Goal: Information Seeking & Learning: Learn about a topic

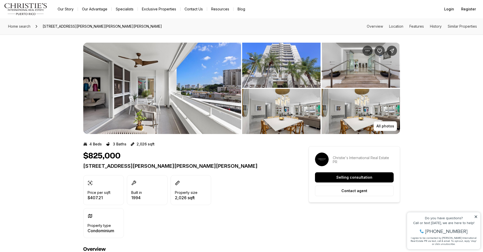
click at [179, 101] on img "View image gallery" at bounding box center [162, 88] width 158 height 91
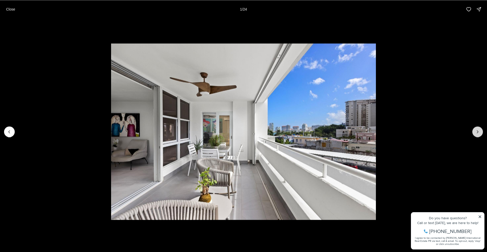
click at [474, 132] on button "Next slide" at bounding box center [477, 131] width 11 height 11
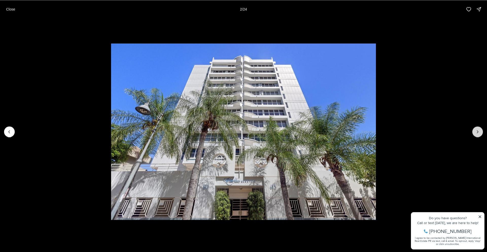
click at [474, 132] on button "Next slide" at bounding box center [477, 131] width 11 height 11
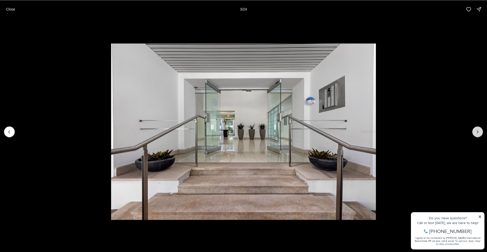
click at [474, 132] on button "Next slide" at bounding box center [477, 131] width 11 height 11
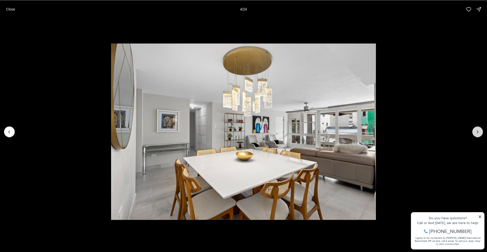
click at [476, 132] on icon "Next slide" at bounding box center [477, 131] width 5 height 5
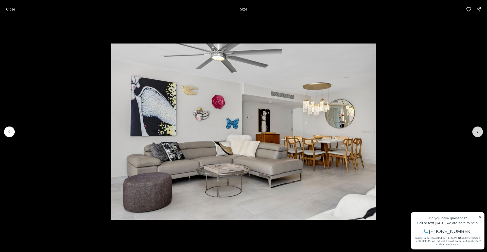
click at [476, 133] on icon "Next slide" at bounding box center [477, 131] width 5 height 5
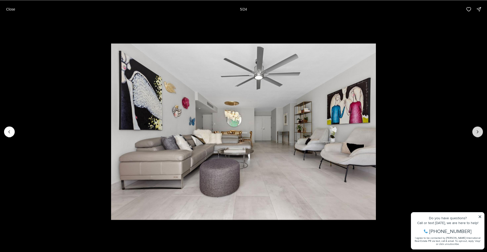
click at [476, 133] on icon "Next slide" at bounding box center [477, 131] width 5 height 5
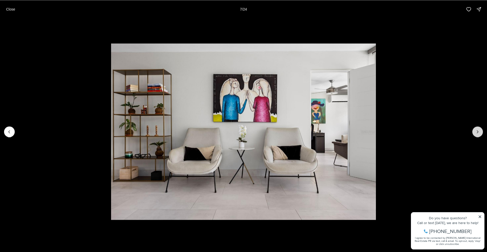
click at [476, 133] on icon "Next slide" at bounding box center [477, 131] width 5 height 5
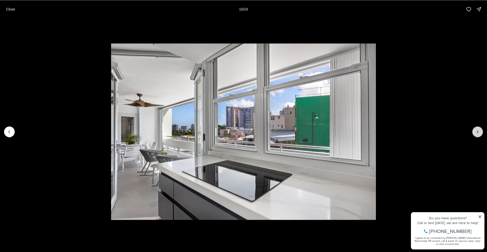
click at [476, 133] on icon "Next slide" at bounding box center [477, 131] width 5 height 5
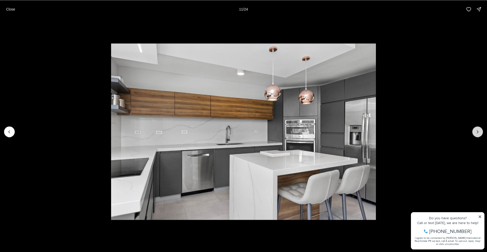
click at [476, 133] on icon "Next slide" at bounding box center [477, 131] width 5 height 5
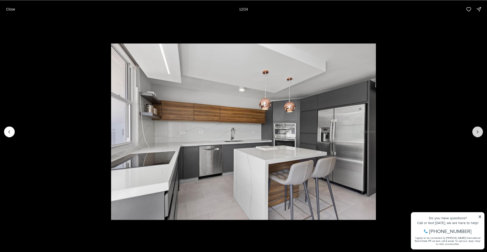
click at [476, 133] on icon "Next slide" at bounding box center [477, 131] width 5 height 5
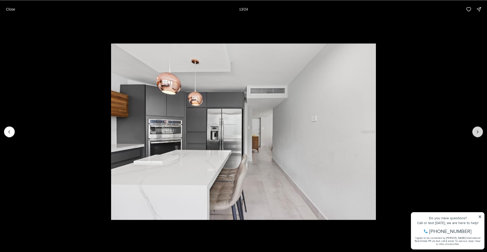
click at [476, 133] on icon "Next slide" at bounding box center [477, 131] width 5 height 5
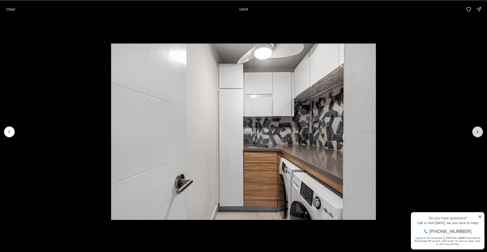
click at [476, 133] on icon "Next slide" at bounding box center [477, 131] width 5 height 5
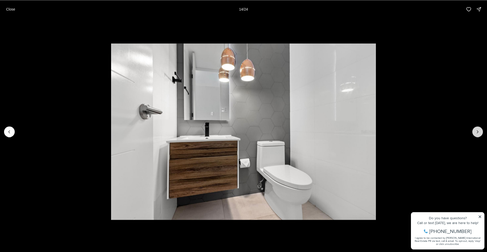
click at [476, 133] on icon "Next slide" at bounding box center [477, 131] width 5 height 5
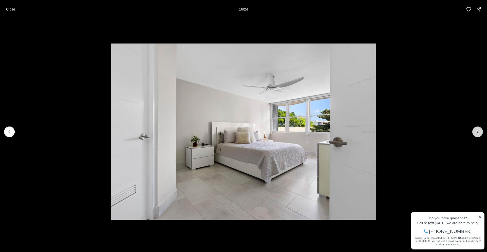
click at [476, 133] on icon "Next slide" at bounding box center [477, 131] width 5 height 5
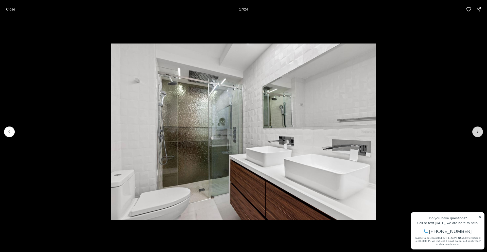
click at [476, 133] on icon "Next slide" at bounding box center [477, 131] width 5 height 5
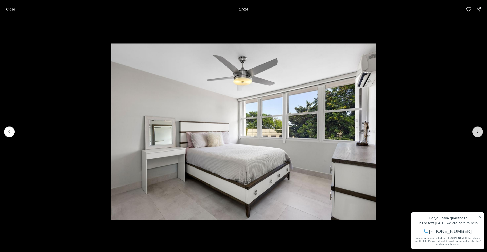
click at [476, 133] on icon "Next slide" at bounding box center [477, 131] width 5 height 5
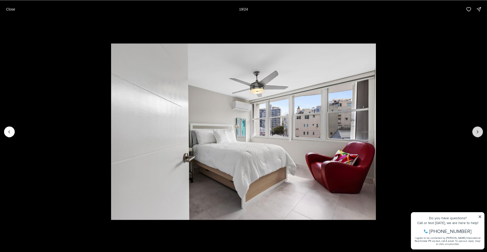
click at [476, 133] on icon "Next slide" at bounding box center [477, 131] width 5 height 5
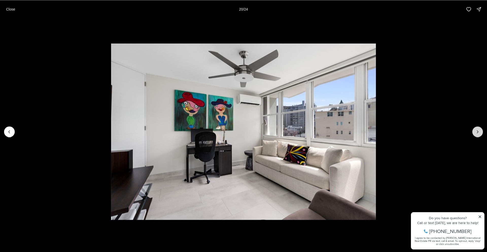
click at [476, 133] on icon "Next slide" at bounding box center [477, 131] width 5 height 5
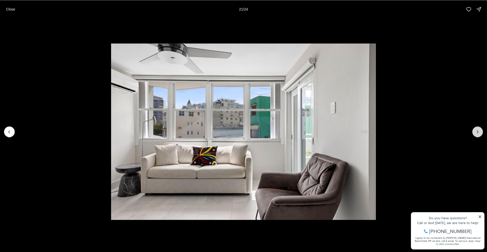
click at [476, 133] on icon "Next slide" at bounding box center [477, 131] width 5 height 5
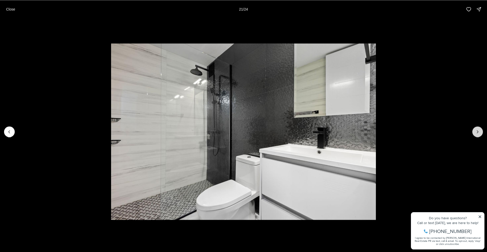
click at [476, 133] on icon "Next slide" at bounding box center [477, 131] width 5 height 5
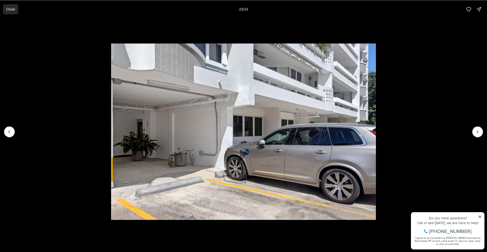
click at [14, 11] on p "Close" at bounding box center [10, 9] width 9 height 4
